Goal: Task Accomplishment & Management: Use online tool/utility

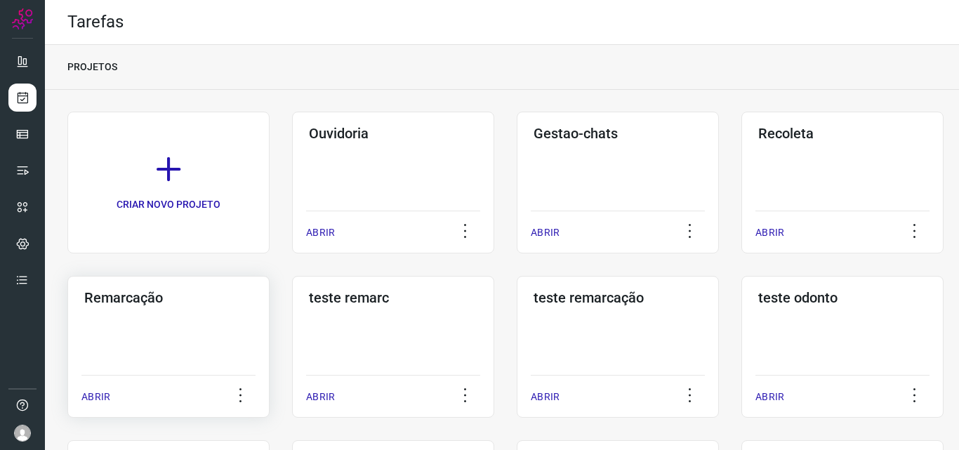
click at [128, 303] on h3 "Remarcação" at bounding box center [168, 297] width 169 height 17
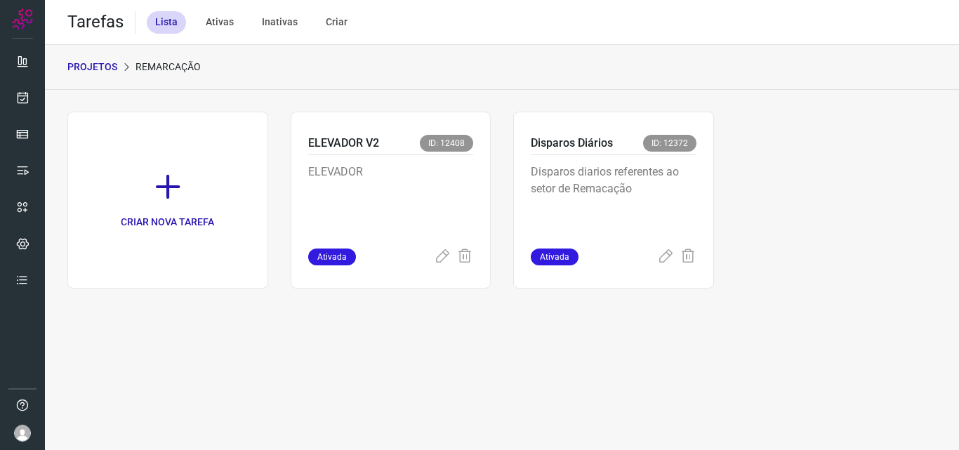
click at [635, 193] on p "Disparos diarios referentes ao setor de Remacação" at bounding box center [614, 199] width 166 height 70
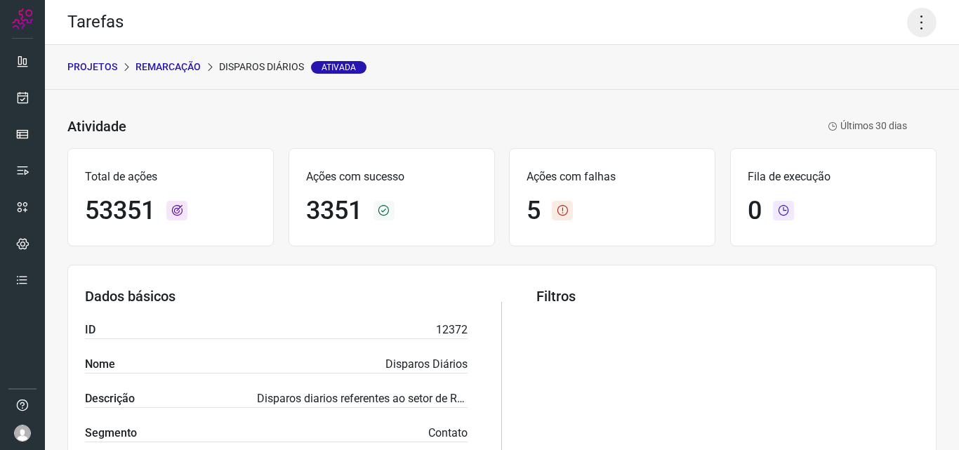
click at [907, 16] on icon at bounding box center [921, 22] width 29 height 29
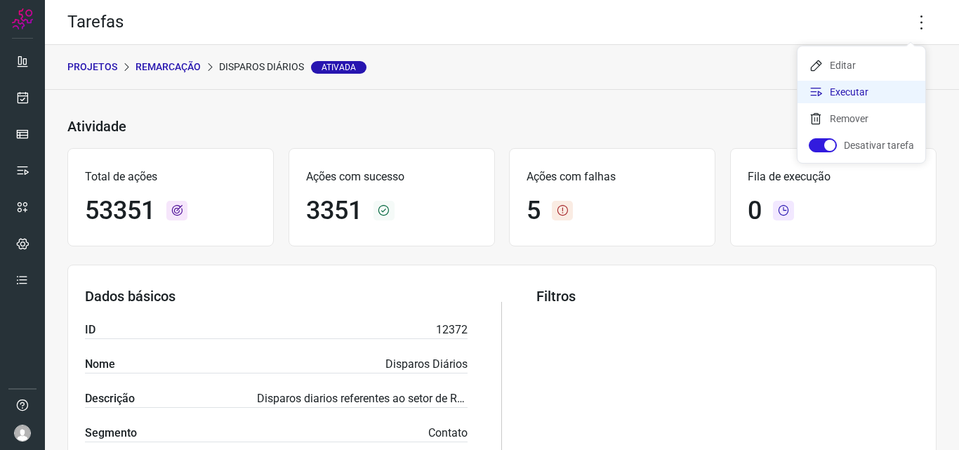
click at [848, 95] on li "Executar" at bounding box center [862, 92] width 128 height 22
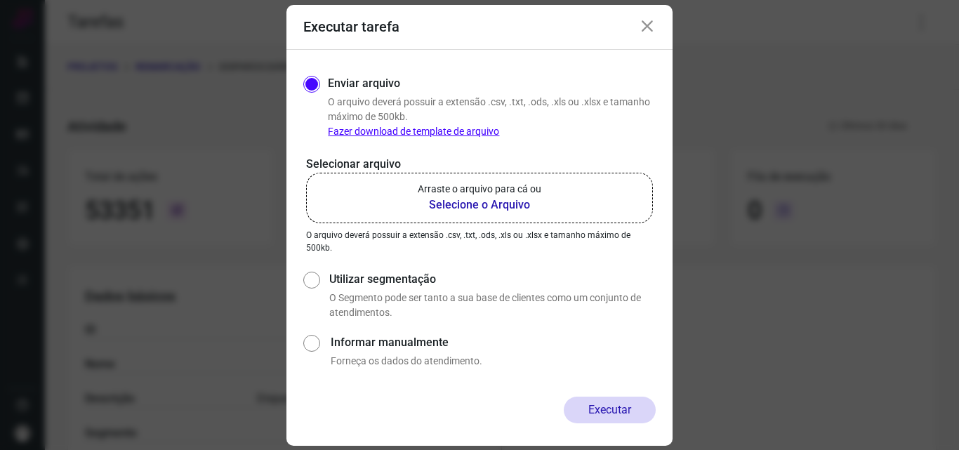
click at [517, 201] on b "Selecione o Arquivo" at bounding box center [480, 205] width 124 height 17
click at [0, 0] on input "Arraste o arquivo para cá ou Selecione o Arquivo" at bounding box center [0, 0] width 0 height 0
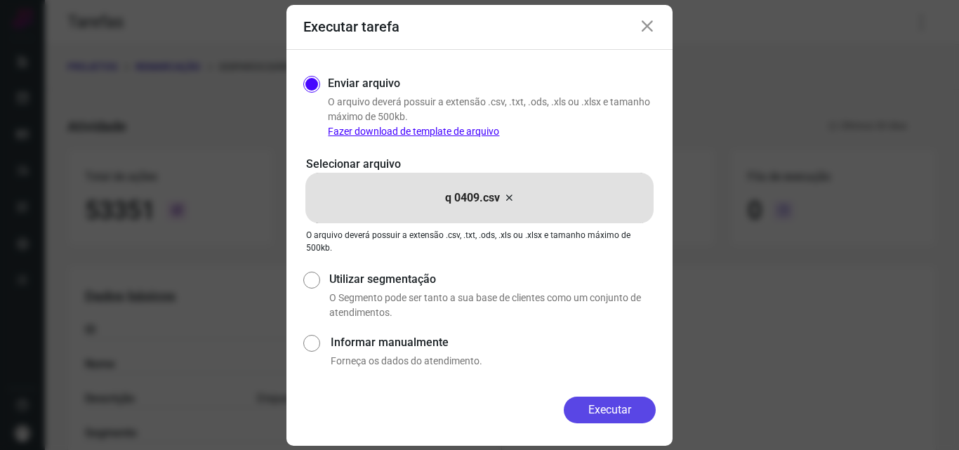
click at [608, 405] on button "Executar" at bounding box center [610, 410] width 92 height 27
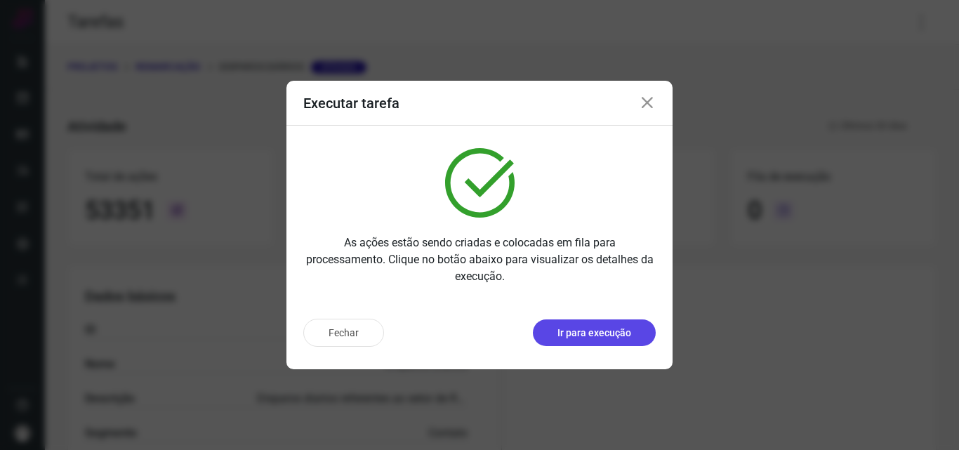
click at [609, 329] on p "Ir para execução" at bounding box center [595, 333] width 74 height 15
